Goal: Task Accomplishment & Management: Use online tool/utility

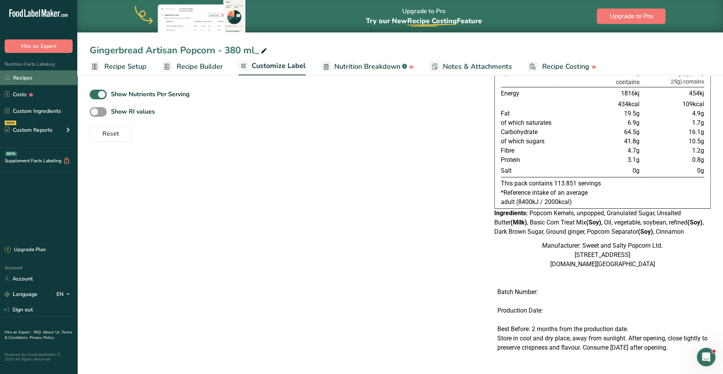
click at [30, 80] on link "Recipes" at bounding box center [38, 77] width 77 height 15
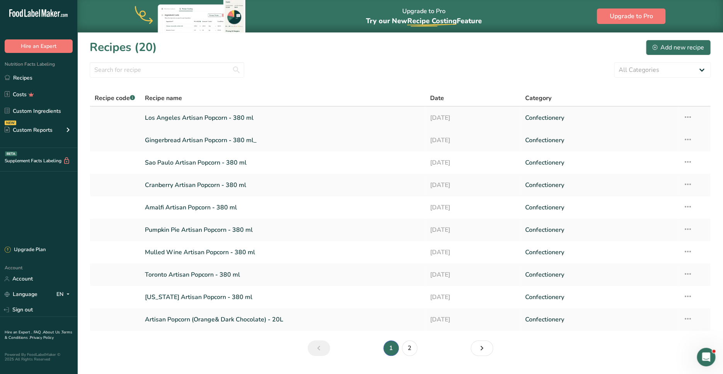
click at [169, 119] on link "Los Angeles Artisan Popcorn - 380 ml" at bounding box center [283, 118] width 276 height 16
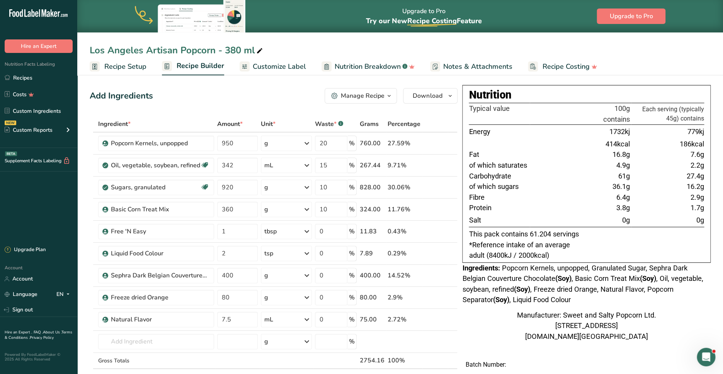
click at [136, 66] on span "Recipe Setup" at bounding box center [125, 66] width 42 height 10
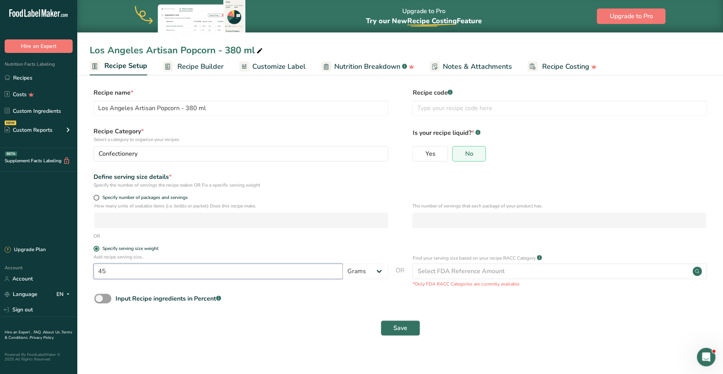
click at [108, 271] on input "45" at bounding box center [217, 270] width 249 height 15
type input "25"
click at [410, 328] on button "Save" at bounding box center [400, 327] width 39 height 15
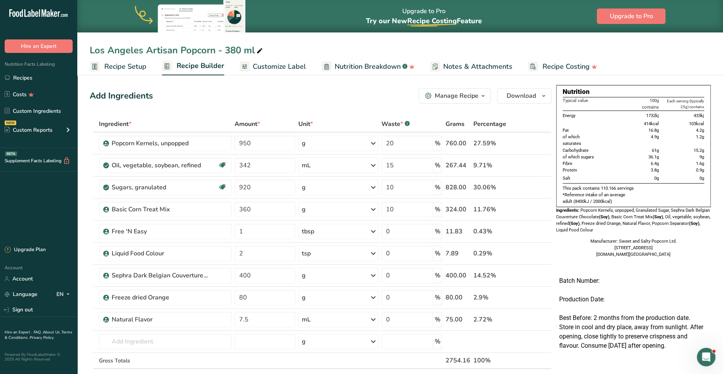
click at [294, 66] on span "Customize Label" at bounding box center [279, 66] width 53 height 10
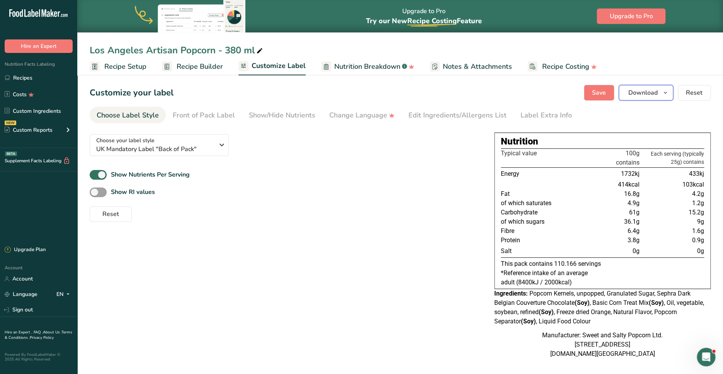
click at [646, 97] on span "Download" at bounding box center [642, 92] width 29 height 9
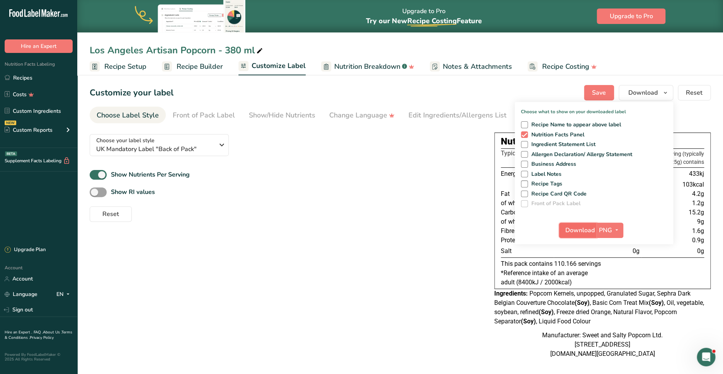
click at [577, 237] on button "Download" at bounding box center [578, 230] width 38 height 15
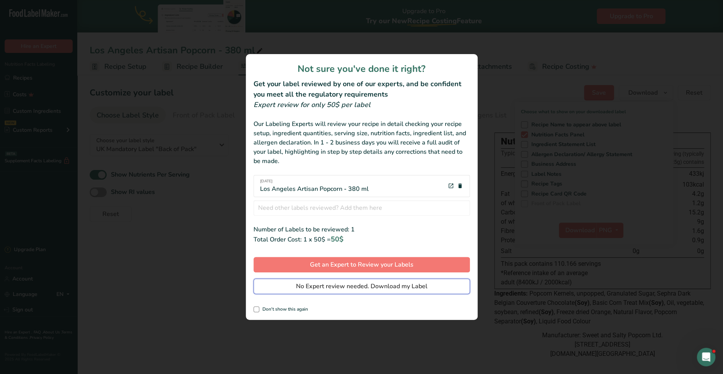
click at [367, 289] on span "No Expert review needed. Download my Label" at bounding box center [361, 286] width 131 height 9
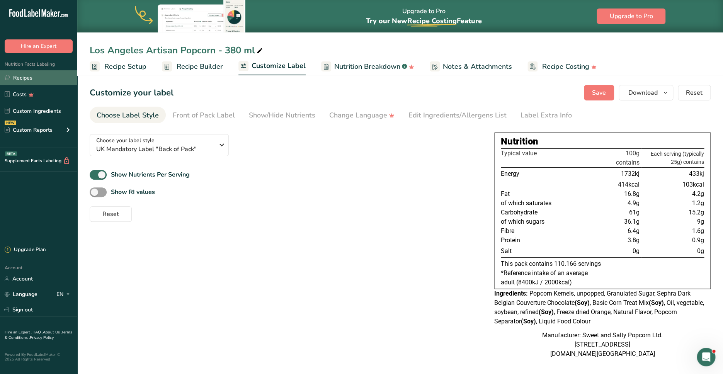
click at [25, 79] on link "Recipes" at bounding box center [38, 77] width 77 height 15
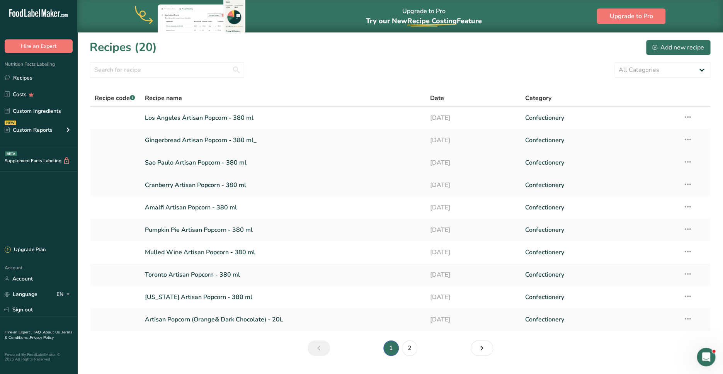
click at [209, 167] on link "Sao Paulo Artisan Popcorn - 380 ml" at bounding box center [283, 163] width 276 height 16
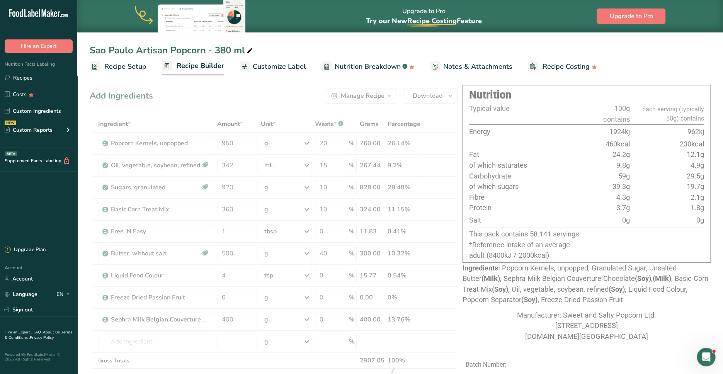
click at [131, 62] on span "Recipe Setup" at bounding box center [125, 66] width 42 height 10
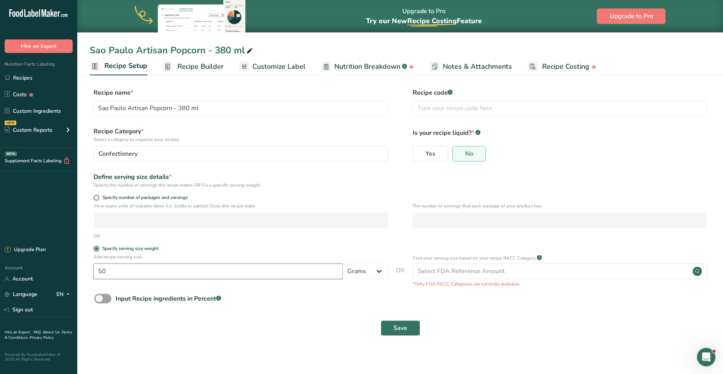
click at [100, 278] on input "50" at bounding box center [217, 270] width 249 height 15
type input "25"
click at [418, 329] on button "Save" at bounding box center [400, 327] width 39 height 15
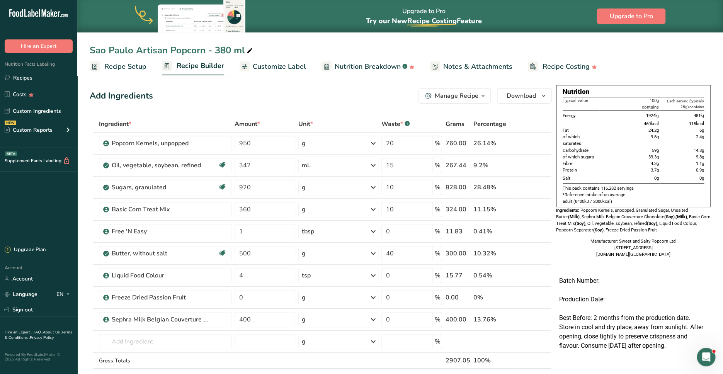
click at [265, 65] on span "Customize Label" at bounding box center [279, 66] width 53 height 10
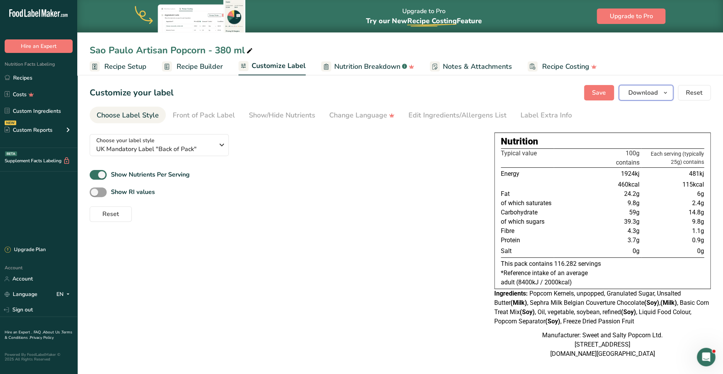
click at [641, 91] on span "Download" at bounding box center [642, 92] width 29 height 9
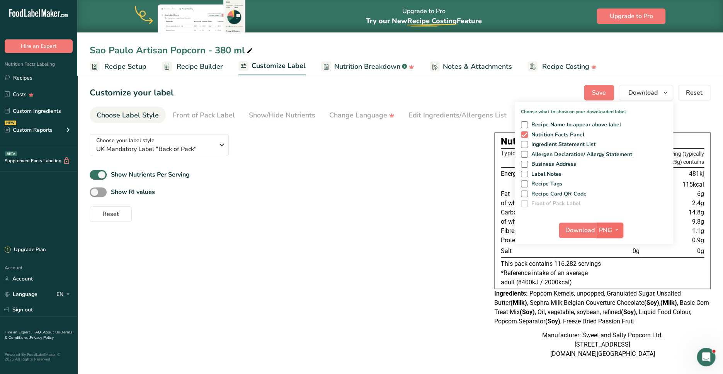
click at [599, 230] on button "PNG" at bounding box center [610, 230] width 27 height 15
click at [583, 230] on span "Download" at bounding box center [579, 230] width 29 height 9
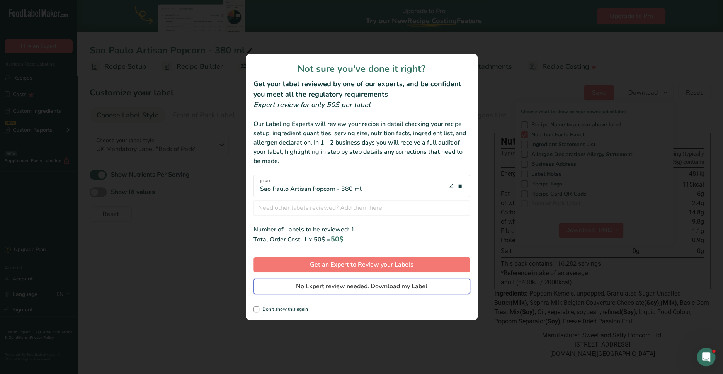
click at [366, 288] on span "No Expert review needed. Download my Label" at bounding box center [361, 286] width 131 height 9
